Goal: Task Accomplishment & Management: Complete application form

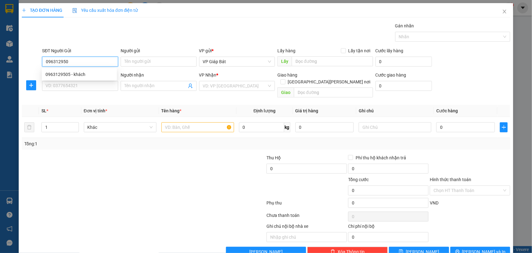
type input "0963129505"
click at [96, 73] on div "0963129505 - khách" at bounding box center [79, 74] width 68 height 7
type input "khách"
type input "0963129505"
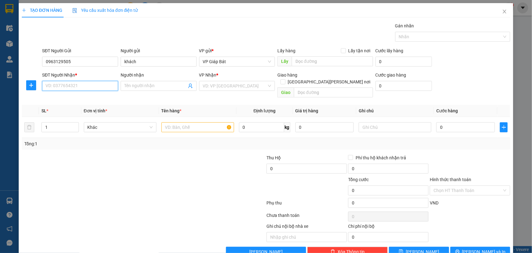
click at [85, 82] on input "SĐT Người Nhận *" at bounding box center [80, 86] width 76 height 10
type input "0983262505"
click at [83, 96] on div "0983262505 - khách" at bounding box center [79, 98] width 68 height 7
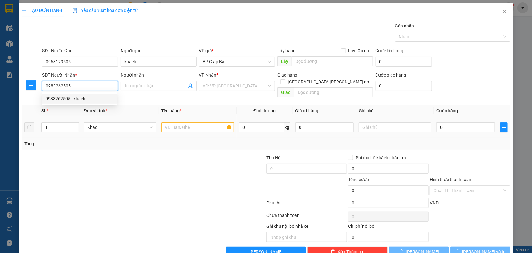
type input "khách"
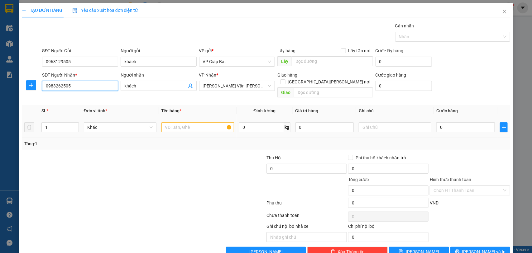
type input "0983262505"
click at [208, 124] on input "text" at bounding box center [197, 127] width 73 height 10
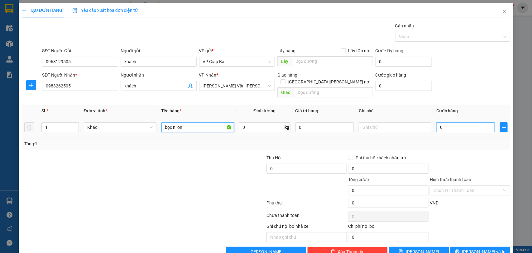
type input "bọc nilon"
click at [443, 122] on input "0" at bounding box center [465, 127] width 59 height 10
type input "5"
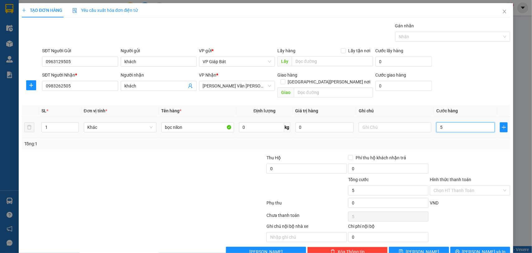
type input "50"
type input "500"
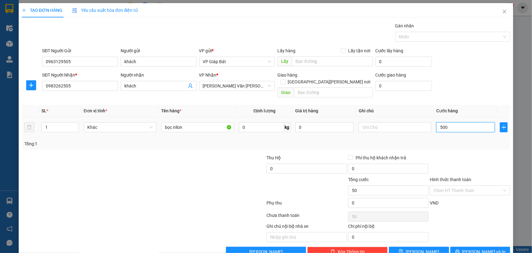
type input "500"
type input "5.000"
type input "50.000"
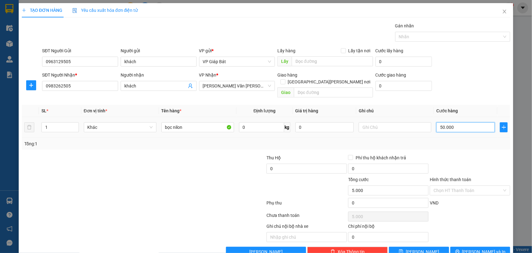
type input "50.000"
click at [443, 186] on input "Hình thức thanh toán" at bounding box center [467, 190] width 69 height 9
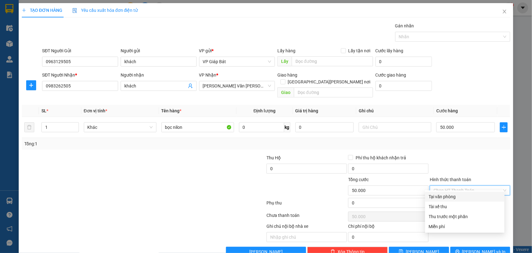
click at [443, 195] on div "Tại văn phòng" at bounding box center [465, 197] width 72 height 7
type input "0"
click at [427, 38] on div at bounding box center [450, 36] width 106 height 7
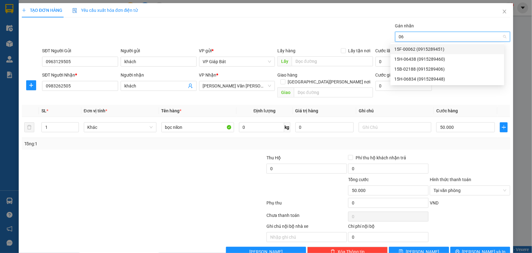
type input "064"
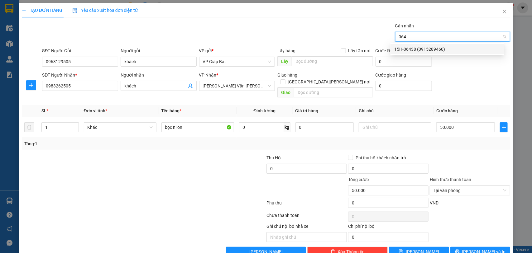
click at [423, 49] on div "15H-06438 (0915289460)" at bounding box center [447, 49] width 106 height 7
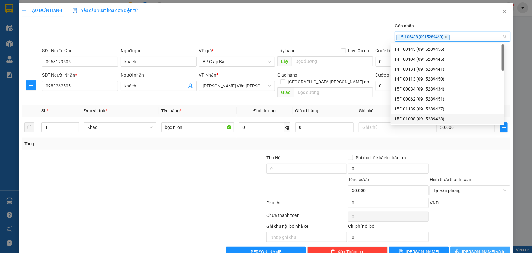
drag, startPoint x: 483, startPoint y: 246, endPoint x: 417, endPoint y: 229, distance: 68.5
click at [483, 249] on span "[PERSON_NAME] và In" at bounding box center [484, 252] width 44 height 7
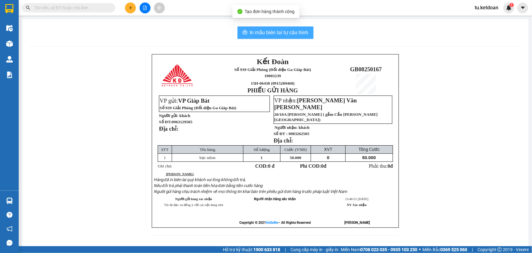
click at [273, 33] on span "In mẫu biên lai tự cấu hình" at bounding box center [279, 33] width 59 height 8
